Goal: Find specific page/section: Find specific page/section

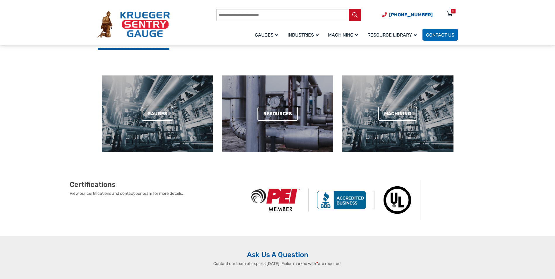
scroll to position [263, 0]
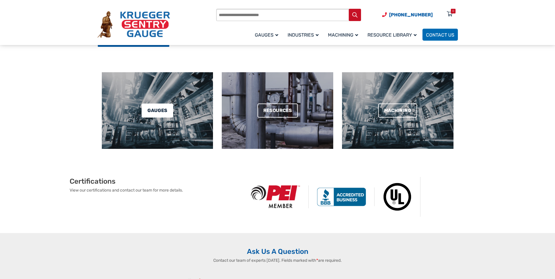
click at [159, 106] on link "Gauges" at bounding box center [158, 111] width 32 height 14
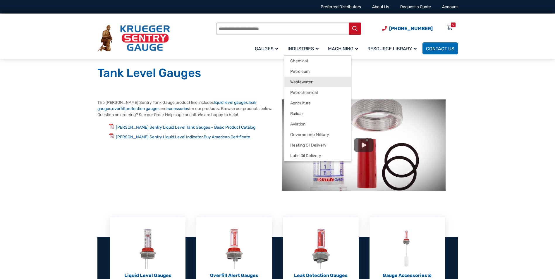
click at [307, 81] on span "Wastewater" at bounding box center [301, 82] width 22 height 5
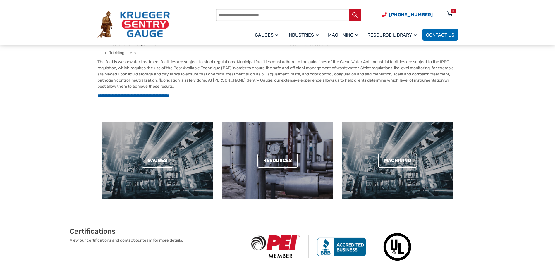
scroll to position [205, 0]
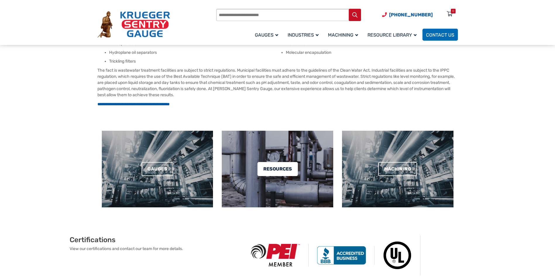
click at [286, 171] on link "Resources" at bounding box center [277, 169] width 40 height 14
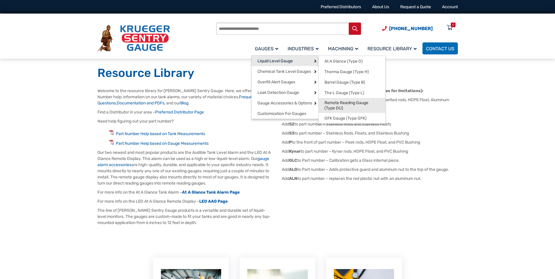
click at [334, 104] on span "Remote Reading Gauge (Type DU)" at bounding box center [351, 105] width 55 height 10
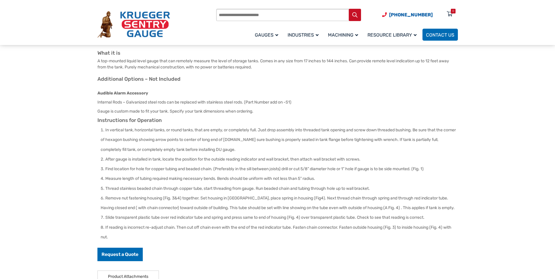
scroll to position [59, 0]
